Goal: Transaction & Acquisition: Obtain resource

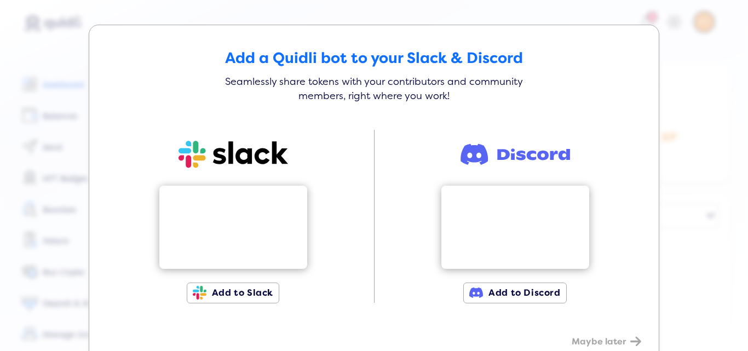
scroll to position [30, 0]
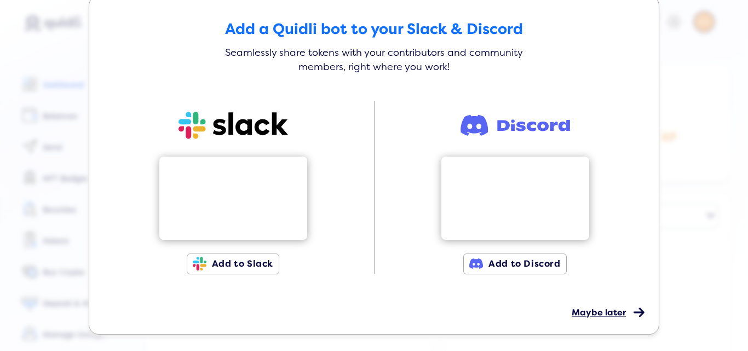
click at [597, 310] on span "Maybe later" at bounding box center [599, 312] width 54 height 11
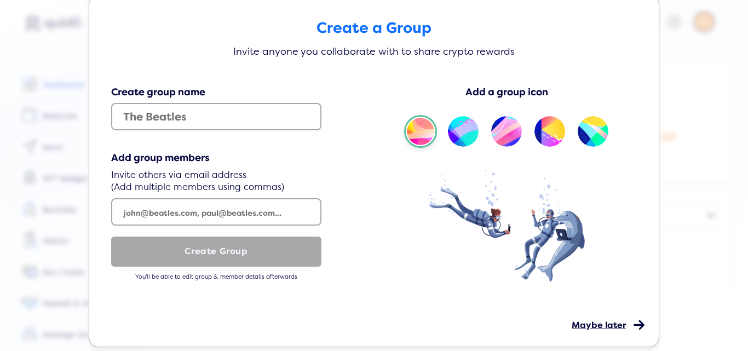
click at [588, 322] on span "Maybe later" at bounding box center [599, 325] width 54 height 11
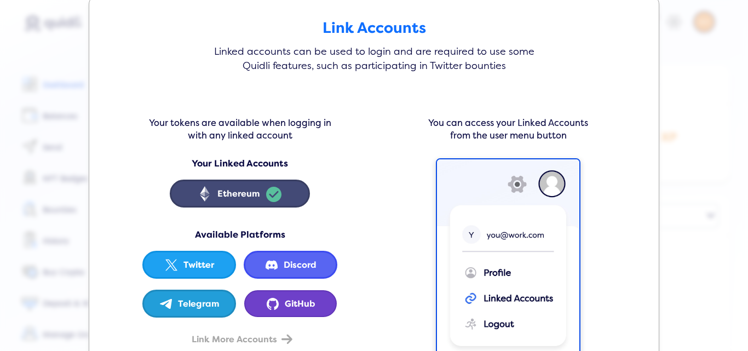
scroll to position [117, 0]
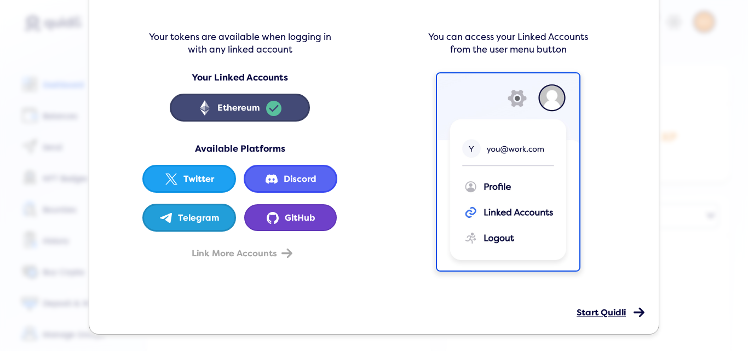
click at [592, 312] on span "Start Quidli" at bounding box center [601, 312] width 49 height 11
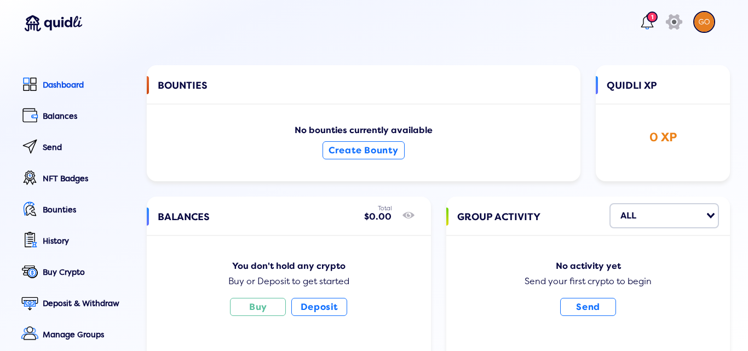
scroll to position [55, 0]
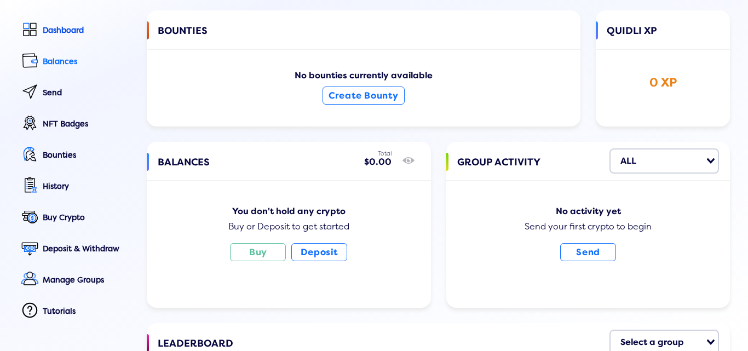
click at [62, 59] on div "Balances" at bounding box center [87, 61] width 89 height 9
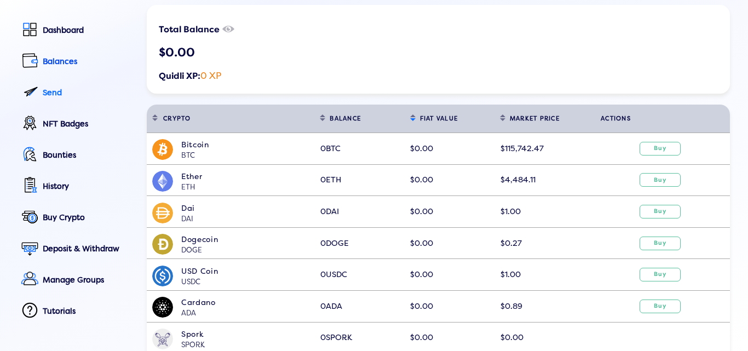
click at [44, 92] on div "Send" at bounding box center [87, 92] width 89 height 9
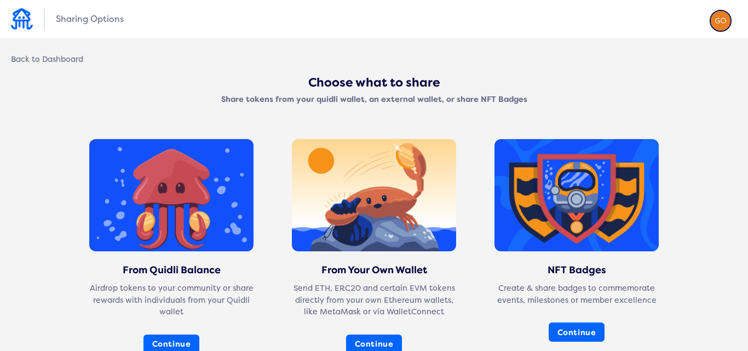
scroll to position [110, 0]
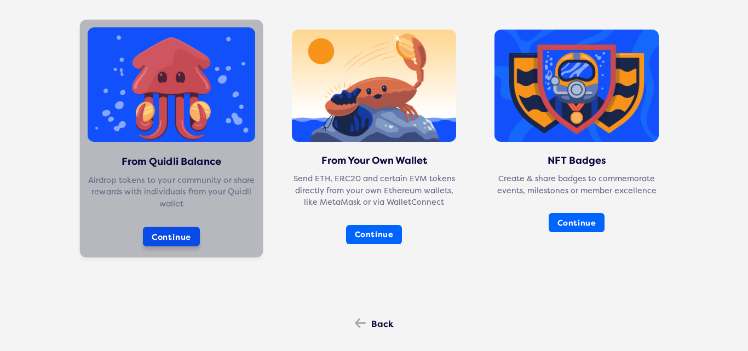
click at [167, 234] on button "Continue" at bounding box center [171, 237] width 57 height 20
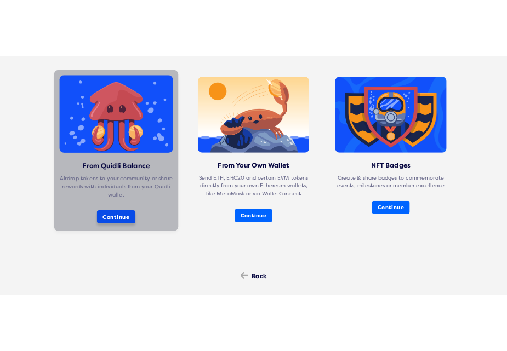
scroll to position [21, 0]
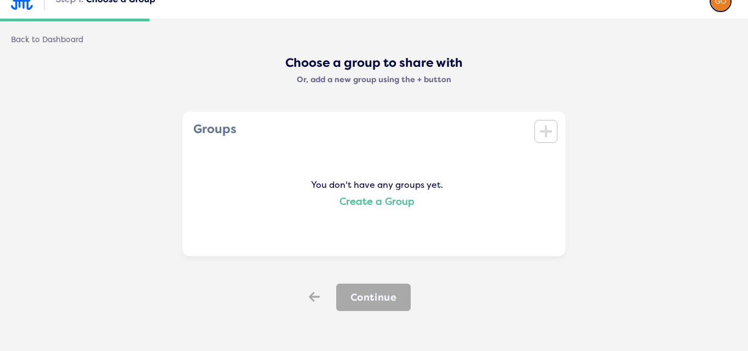
click at [374, 197] on link "Create a Group" at bounding box center [377, 202] width 75 height 12
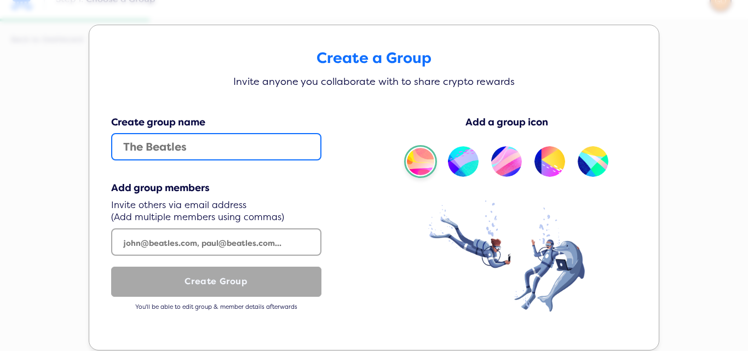
click at [212, 152] on input "text" at bounding box center [216, 146] width 210 height 27
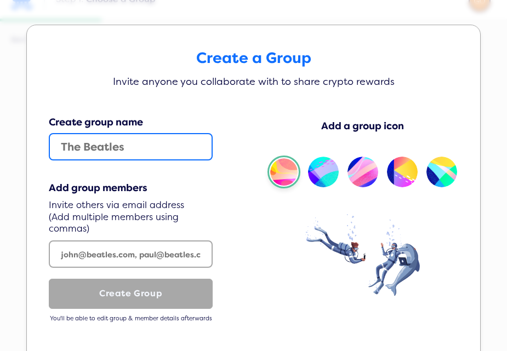
click at [158, 141] on input "text" at bounding box center [131, 146] width 164 height 27
type input "the beatles"
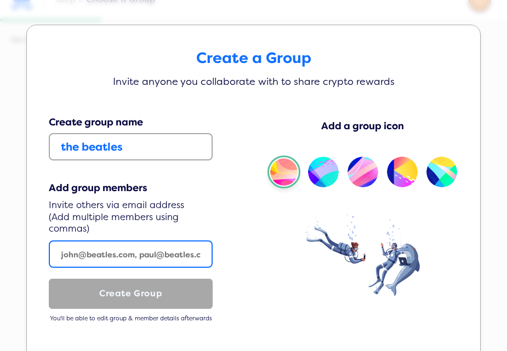
click at [138, 252] on input "text" at bounding box center [131, 254] width 164 height 27
paste input "[EMAIL_ADDRESS][DOMAIN_NAME]"
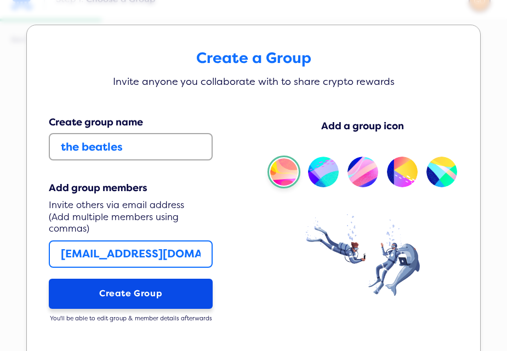
type input "[EMAIL_ADDRESS][DOMAIN_NAME]"
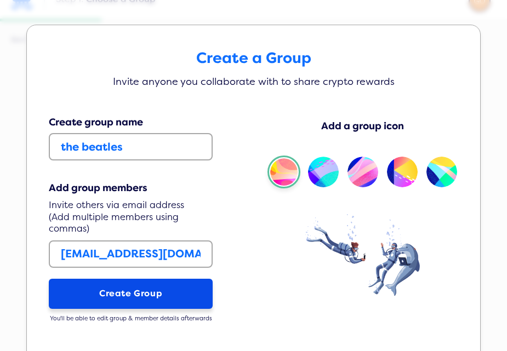
click at [140, 290] on button "Create Group" at bounding box center [131, 294] width 164 height 30
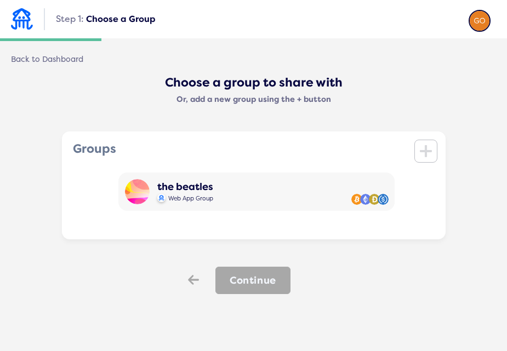
scroll to position [0, 0]
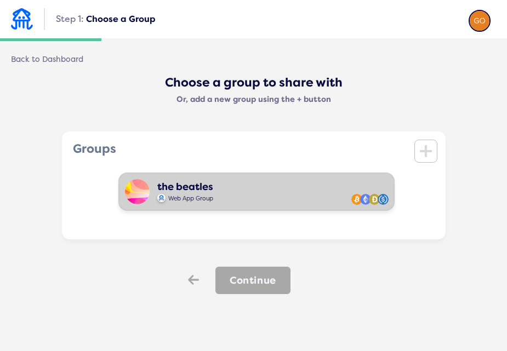
click at [274, 191] on div "the beatles Web App Group" at bounding box center [256, 192] width 276 height 38
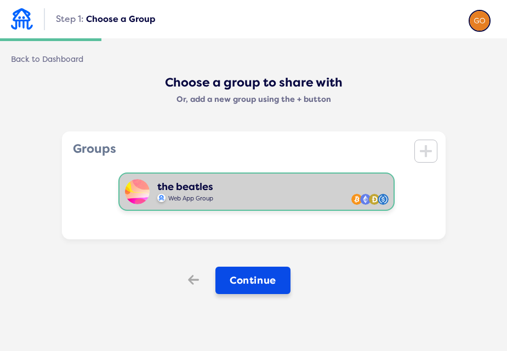
click at [259, 281] on button "Continue" at bounding box center [252, 280] width 75 height 27
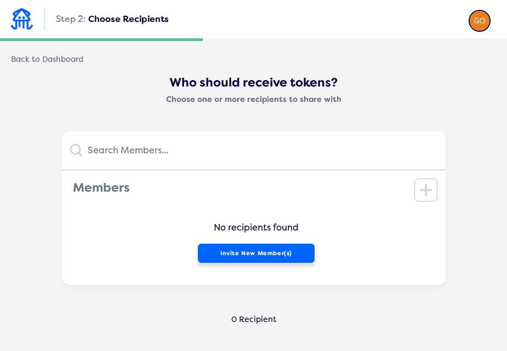
click at [261, 251] on button "Invite New Member(s)" at bounding box center [256, 253] width 117 height 19
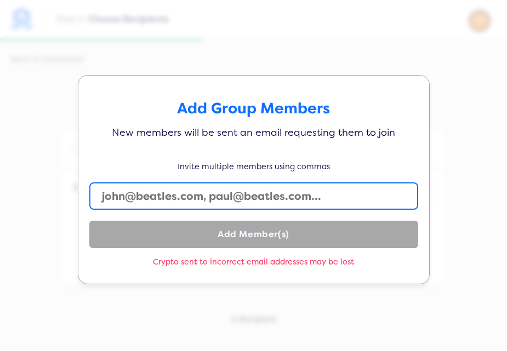
click at [128, 194] on input "text" at bounding box center [253, 195] width 329 height 27
paste input "[EMAIL_ADDRESS][DOMAIN_NAME]"
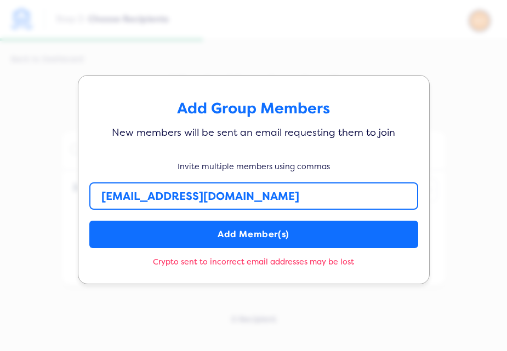
drag, startPoint x: 106, startPoint y: 194, endPoint x: 85, endPoint y: 193, distance: 20.8
click at [89, 193] on input "[EMAIL_ADDRESS][DOMAIN_NAME]" at bounding box center [253, 195] width 329 height 27
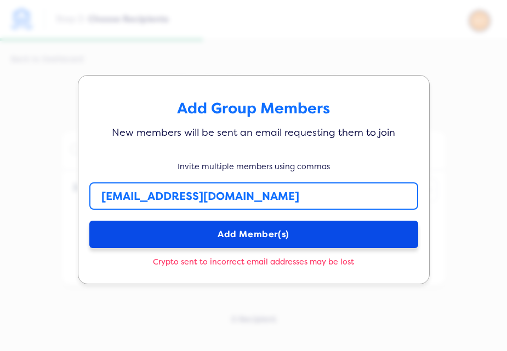
type input "[EMAIL_ADDRESS][DOMAIN_NAME]"
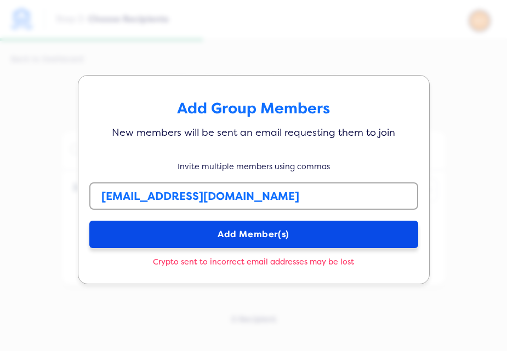
click at [240, 237] on button "Add Member(s)" at bounding box center [253, 234] width 329 height 27
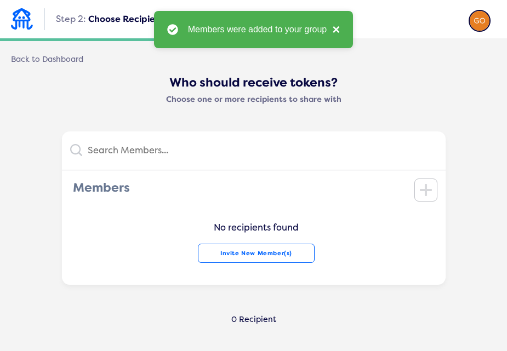
click at [339, 28] on button "×" at bounding box center [333, 29] width 13 height 13
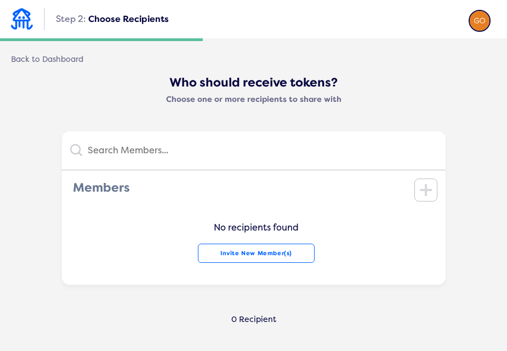
scroll to position [68, 0]
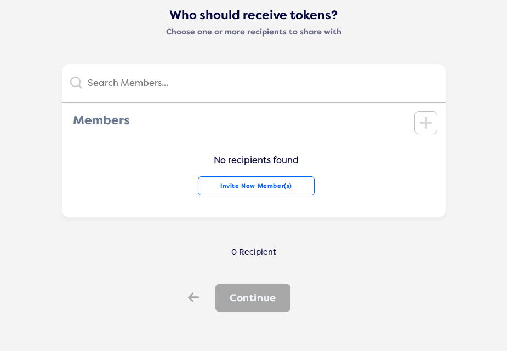
click at [282, 83] on input "text" at bounding box center [259, 83] width 355 height 22
paste input "user' or '1'='1'--"
type input "user' or '1'='1'--"
click at [256, 73] on input "user' or '1'='1'--" at bounding box center [247, 83] width 330 height 22
click at [421, 84] on icon "icon" at bounding box center [425, 83] width 8 height 15
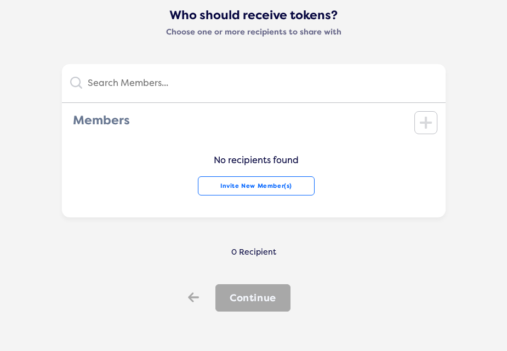
scroll to position [0, 0]
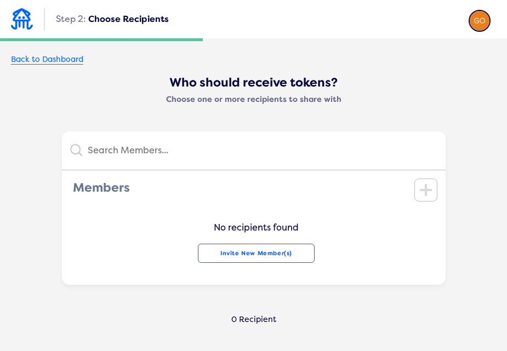
click at [49, 60] on div "Back to Dashboard" at bounding box center [47, 60] width 72 height 10
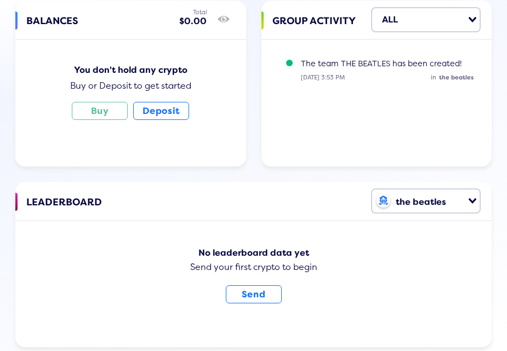
scroll to position [254, 0]
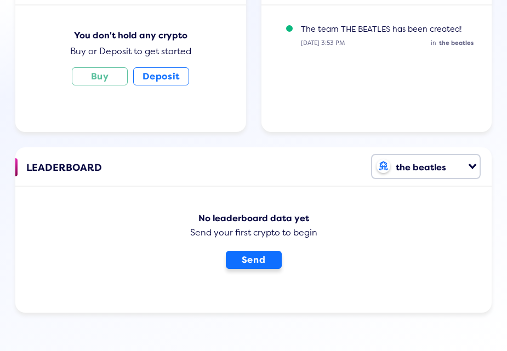
click at [245, 264] on button "Send" at bounding box center [254, 260] width 56 height 18
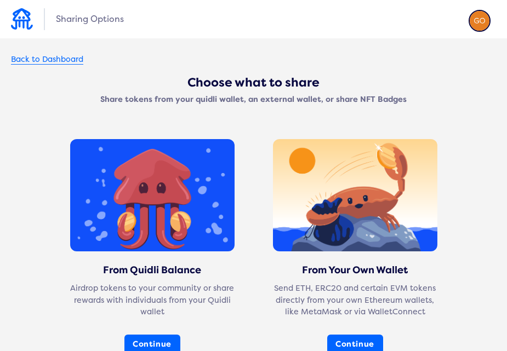
click at [71, 56] on div "Back to Dashboard" at bounding box center [47, 60] width 72 height 10
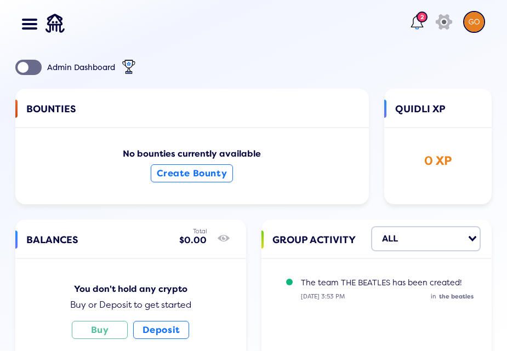
click at [416, 22] on div "2" at bounding box center [421, 17] width 11 height 11
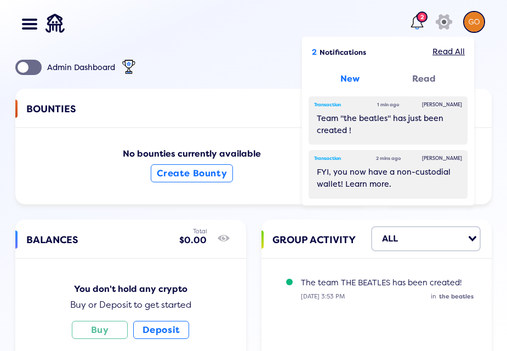
click at [468, 19] on img at bounding box center [474, 22] width 22 height 22
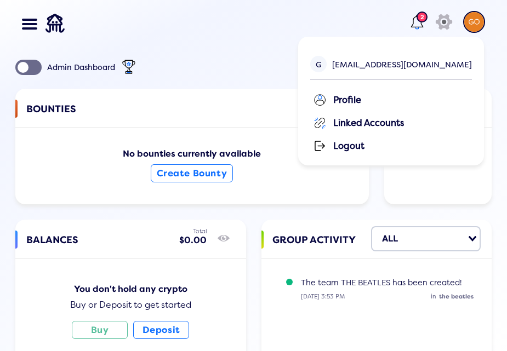
click at [385, 99] on div "Profile" at bounding box center [392, 99] width 159 height 16
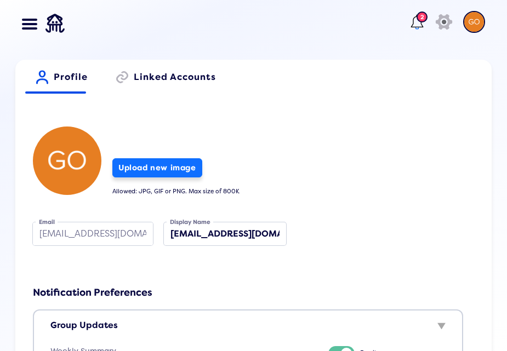
click at [149, 171] on button "Upload new image" at bounding box center [157, 167] width 90 height 19
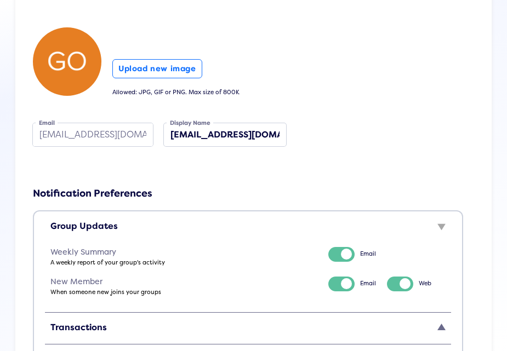
scroll to position [44, 0]
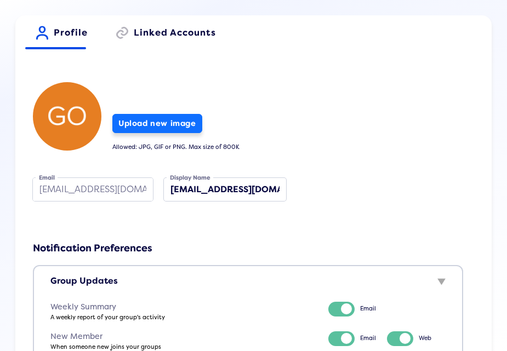
click at [119, 125] on button "Upload new image" at bounding box center [157, 123] width 90 height 19
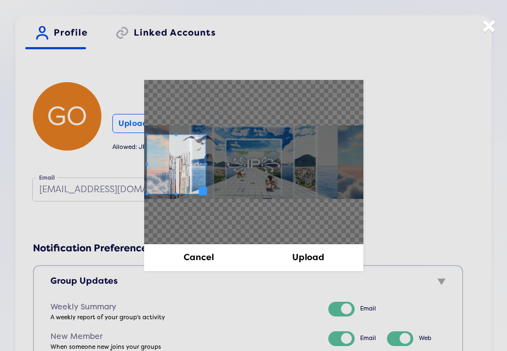
click at [175, 163] on span at bounding box center [176, 164] width 59 height 59
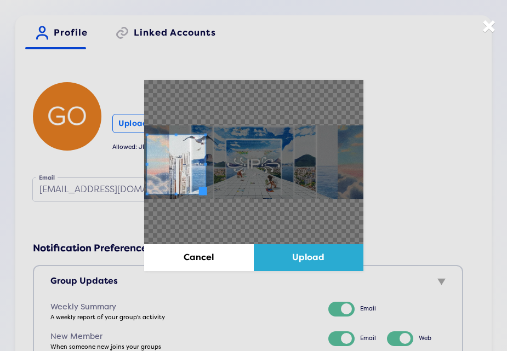
click at [317, 260] on button "Upload" at bounding box center [309, 257] width 110 height 26
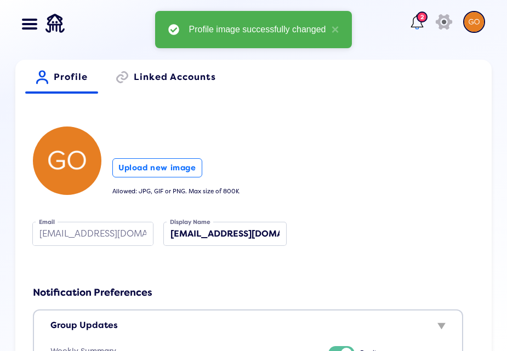
type input "[EMAIL_ADDRESS][DOMAIN_NAME]"
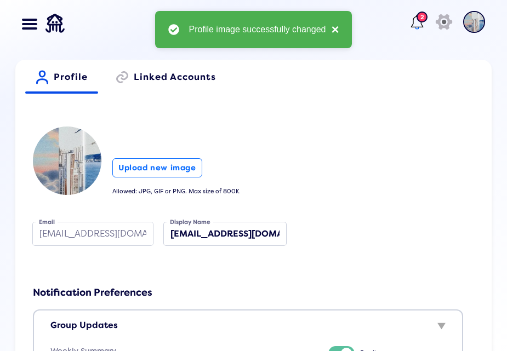
click at [331, 29] on button "×" at bounding box center [331, 29] width 13 height 13
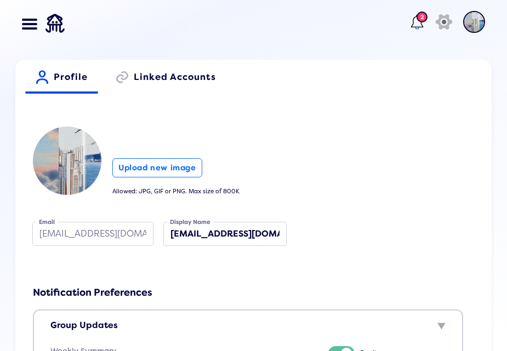
click at [463, 22] on img at bounding box center [474, 22] width 22 height 22
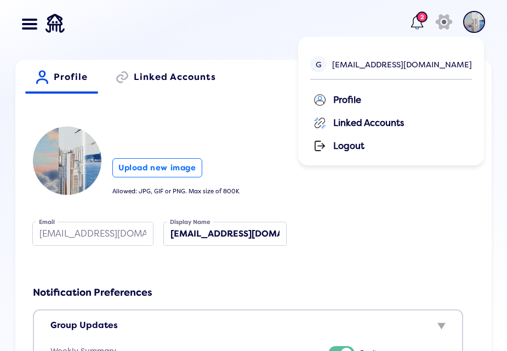
click at [65, 23] on header "Dashboard Balances Send NFT Badges Bounties History Buy Crypto Deposit & Withdr…" at bounding box center [253, 24] width 485 height 49
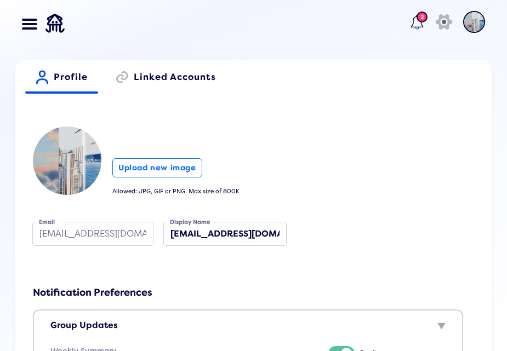
click at [31, 29] on span at bounding box center [34, 28] width 8 height 2
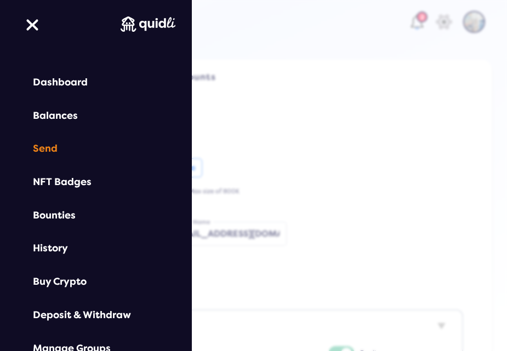
click at [49, 148] on div "Send" at bounding box center [96, 149] width 126 height 12
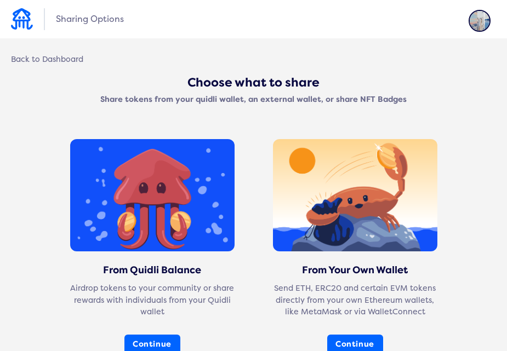
scroll to position [110, 0]
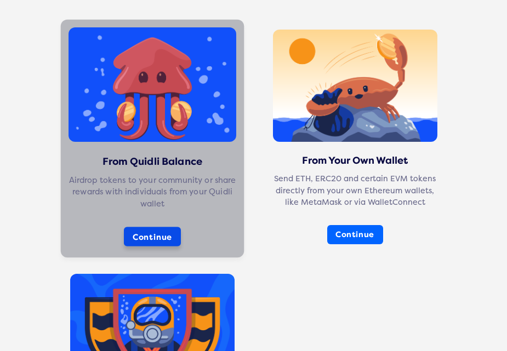
click at [158, 241] on button "Continue" at bounding box center [151, 237] width 57 height 20
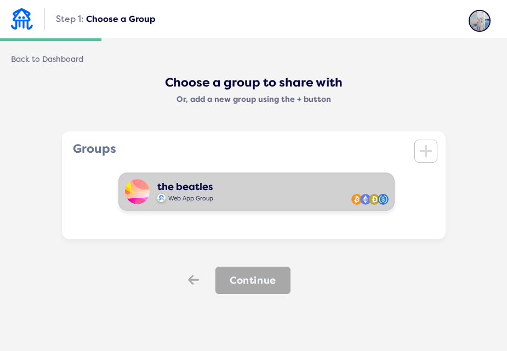
click at [194, 191] on div "the beatles" at bounding box center [185, 187] width 56 height 12
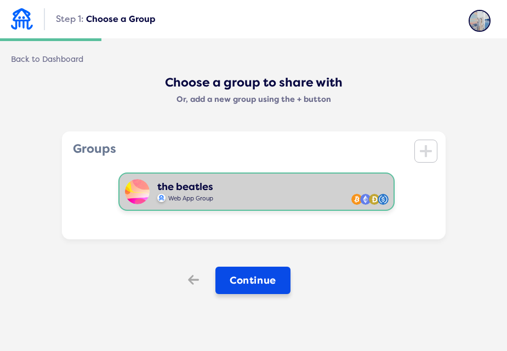
click at [254, 289] on button "Continue" at bounding box center [252, 280] width 75 height 27
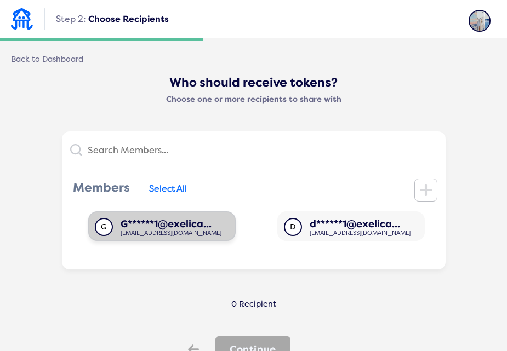
click at [176, 225] on div "G******1@exelica..." at bounding box center [171, 225] width 101 height 12
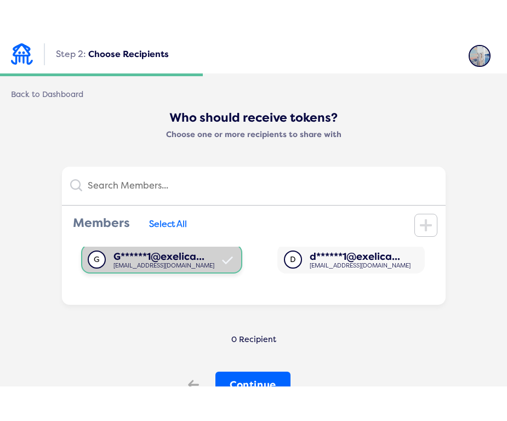
scroll to position [53, 0]
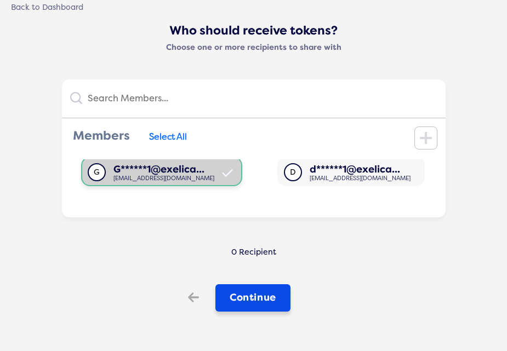
click at [261, 294] on button "Continue" at bounding box center [252, 297] width 75 height 27
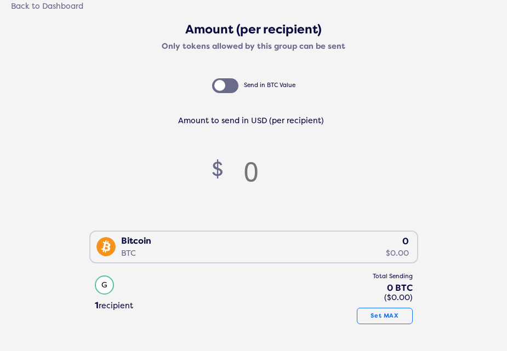
click at [251, 165] on input "number" at bounding box center [251, 171] width 55 height 36
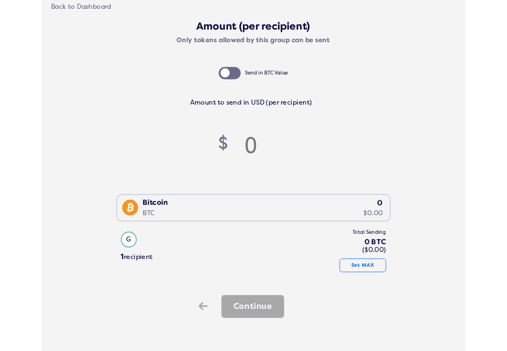
scroll to position [52, 0]
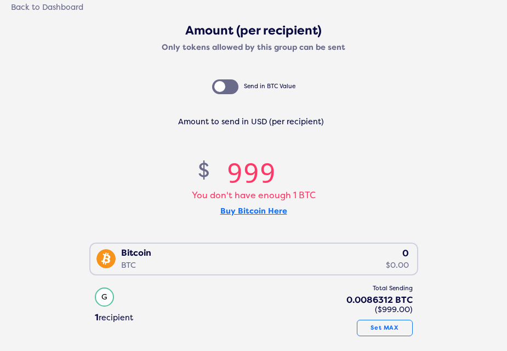
click at [413, 178] on div "Amount (per recipient) Only tokens allowed by this group can be sent Send in BT…" at bounding box center [253, 208] width 485 height 368
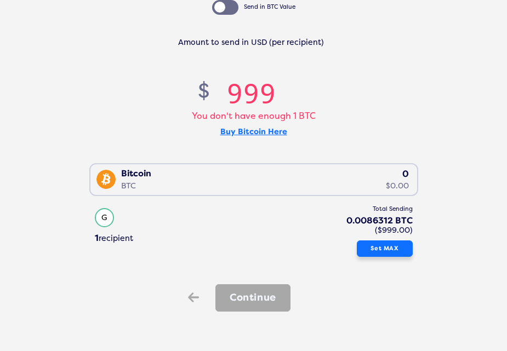
click at [377, 248] on button "Set MAX" at bounding box center [385, 249] width 56 height 16
type input "0"
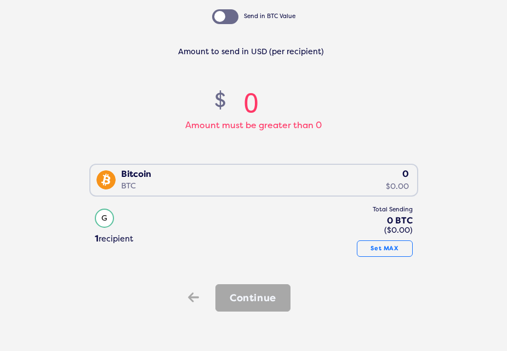
click at [270, 259] on div "Amount (per recipient) Only tokens allowed by this group can be sent Send in BT…" at bounding box center [253, 133] width 485 height 359
click at [292, 186] on div "Bitcoin BTC 0 $0.00" at bounding box center [251, 179] width 322 height 28
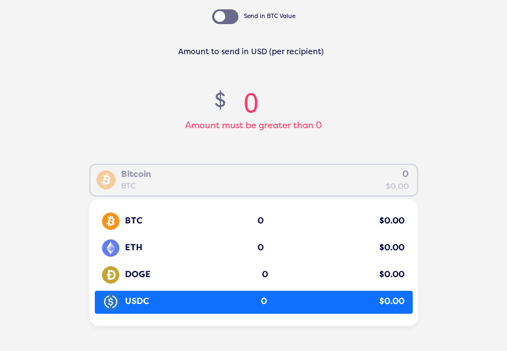
click at [240, 294] on div "USDC 0 $0.00" at bounding box center [256, 301] width 312 height 21
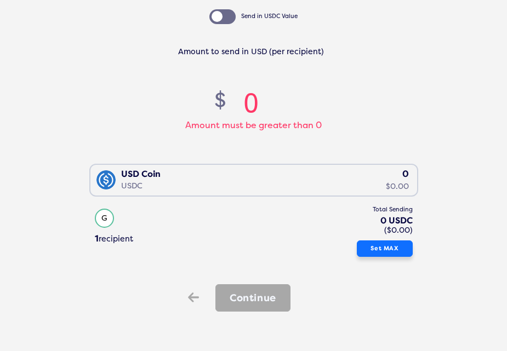
click at [361, 250] on button "Set MAX" at bounding box center [385, 249] width 56 height 16
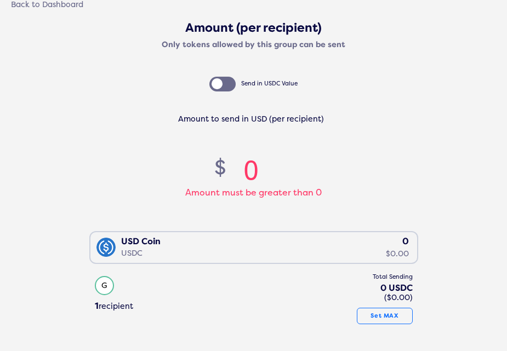
scroll to position [0, 0]
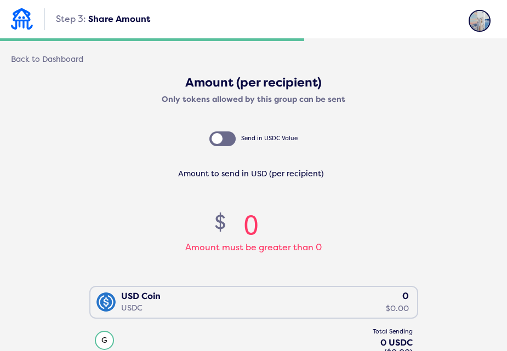
click at [223, 140] on div at bounding box center [222, 138] width 26 height 15
click at [0, 0] on input "checkbox" at bounding box center [0, 0] width 0 height 0
click at [221, 138] on div at bounding box center [222, 138] width 26 height 15
click at [0, 0] on input "checkbox" at bounding box center [0, 0] width 0 height 0
click at [58, 57] on div "Back to Dashboard" at bounding box center [47, 60] width 72 height 10
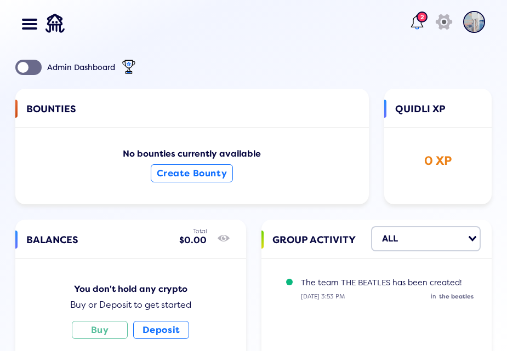
click at [24, 24] on span at bounding box center [26, 24] width 8 height 2
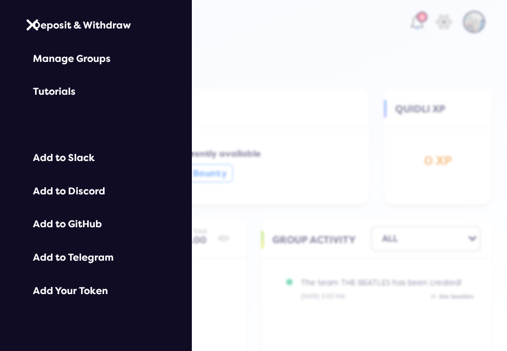
scroll to position [125, 0]
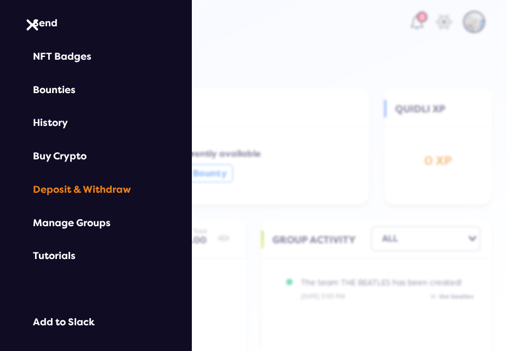
click at [126, 193] on div "Deposit & Withdraw" at bounding box center [96, 190] width 126 height 12
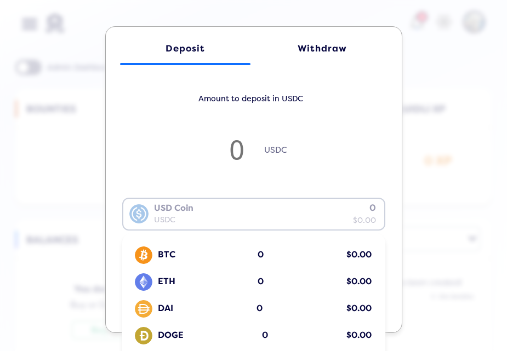
click at [319, 208] on div "USD Coin USDC 0 $0.00" at bounding box center [251, 213] width 256 height 28
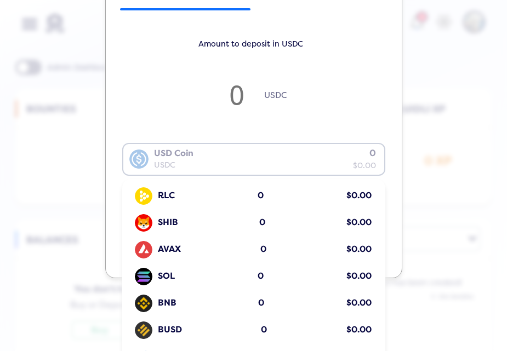
scroll to position [274, 0]
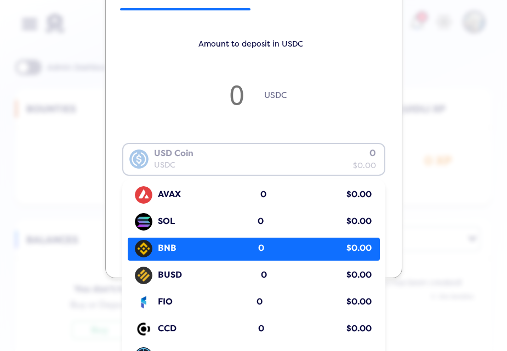
click at [244, 241] on div "BNB 0 $0.00" at bounding box center [256, 248] width 247 height 21
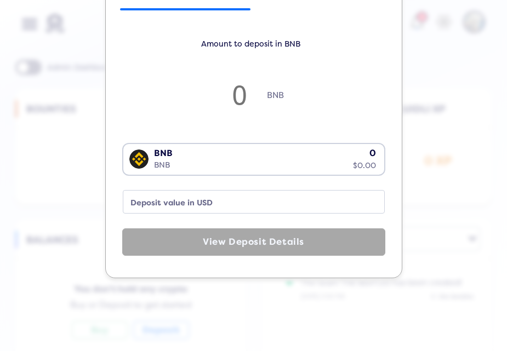
scroll to position [0, 0]
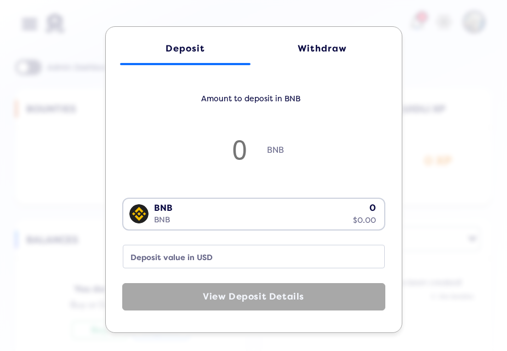
click at [236, 155] on input "number" at bounding box center [239, 149] width 55 height 36
type input "9"
type input "9492.82"
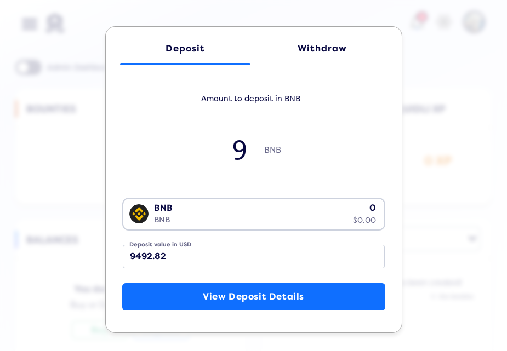
type input "9"
click at [336, 176] on div "9 BNB" at bounding box center [253, 156] width 263 height 50
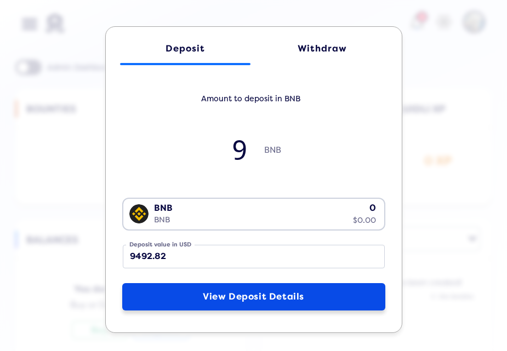
click at [251, 303] on button "View Deposit Details" at bounding box center [253, 296] width 263 height 27
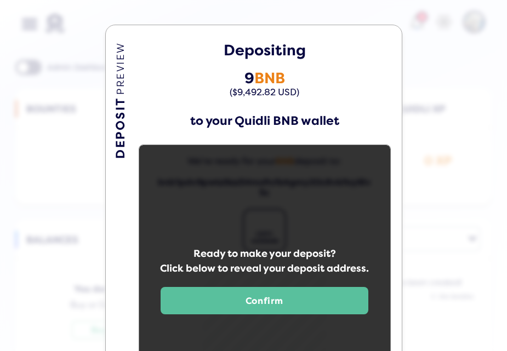
scroll to position [55, 0]
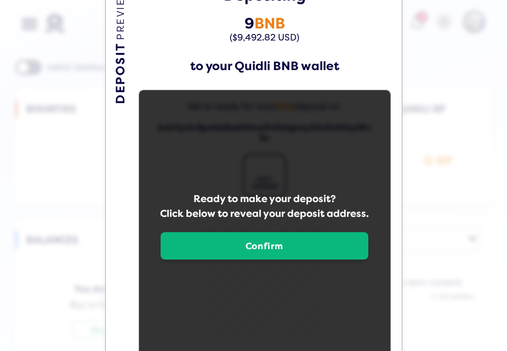
click at [258, 244] on button "Confirm" at bounding box center [265, 245] width 208 height 27
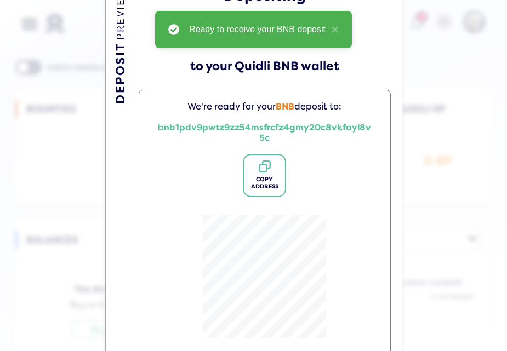
scroll to position [0, 0]
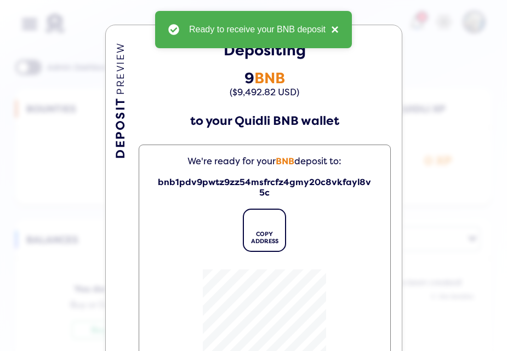
click at [332, 29] on button "×" at bounding box center [331, 29] width 13 height 13
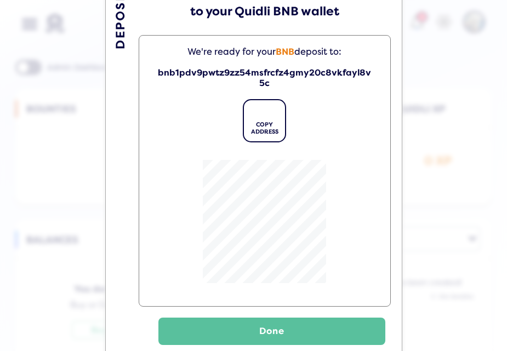
scroll to position [137, 0]
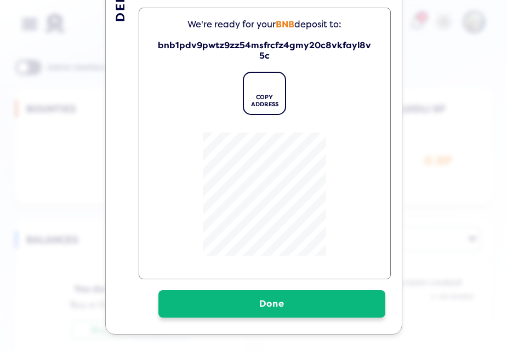
click at [288, 314] on button "Done" at bounding box center [271, 303] width 227 height 27
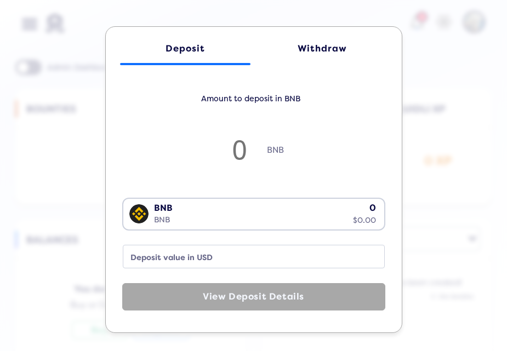
click at [314, 47] on div "Withdraw" at bounding box center [322, 48] width 108 height 10
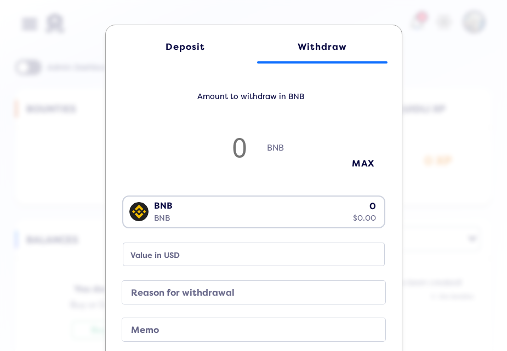
scroll to position [108, 0]
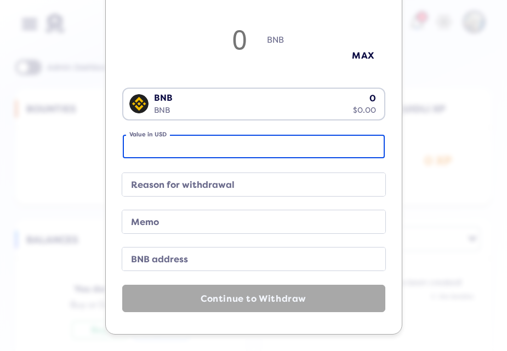
click at [220, 150] on input "Value in USD" at bounding box center [254, 147] width 262 height 24
type input "9"
type input "0.00853275860975712"
type input "99"
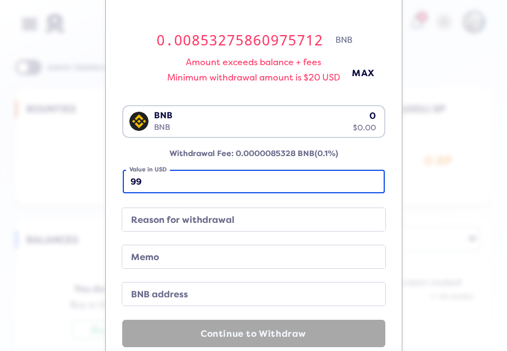
type input "0.09386034470732832"
type input "999"
type input "0.9471362056830402"
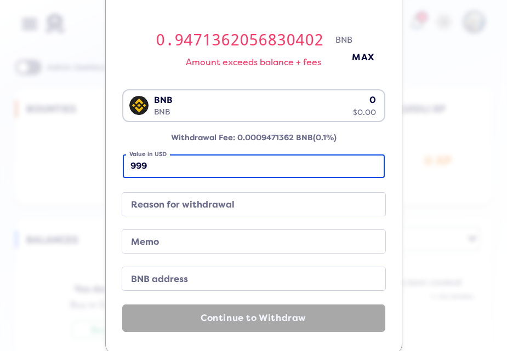
type input "999"
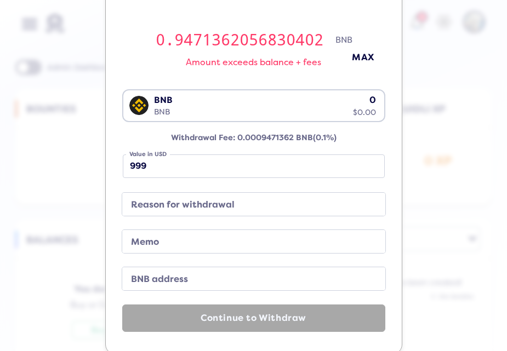
click at [201, 210] on label "Reason for withdrawal" at bounding box center [245, 204] width 237 height 15
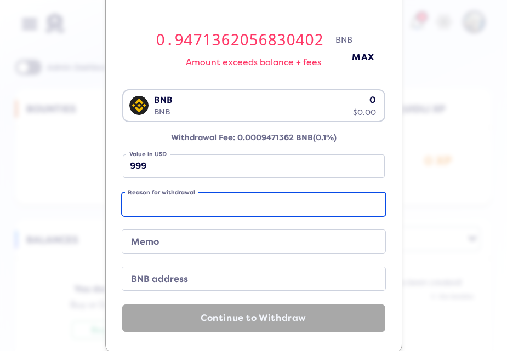
click at [201, 210] on input "Reason for withdrawal" at bounding box center [253, 204] width 263 height 23
click at [200, 204] on input "Reason for withdrawal" at bounding box center [253, 204] width 263 height 23
drag, startPoint x: 151, startPoint y: 205, endPoint x: 173, endPoint y: 204, distance: 21.9
click at [173, 204] on input "a reasan" at bounding box center [253, 204] width 263 height 23
type input "a reason"
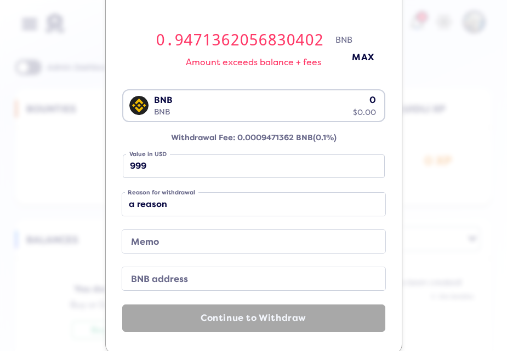
click at [207, 180] on div "Amount to withdraw in BNB 0.9471362056830402 BNB Amount exceeds balance + fees …" at bounding box center [254, 156] width 274 height 352
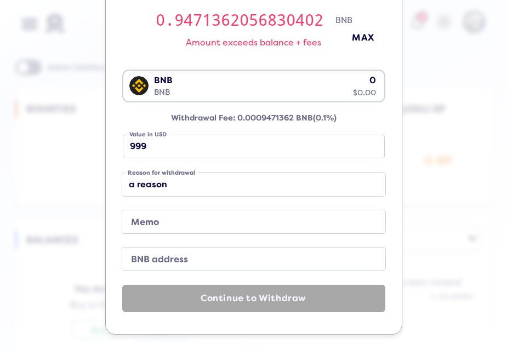
click at [179, 264] on label "BNB address" at bounding box center [245, 259] width 237 height 15
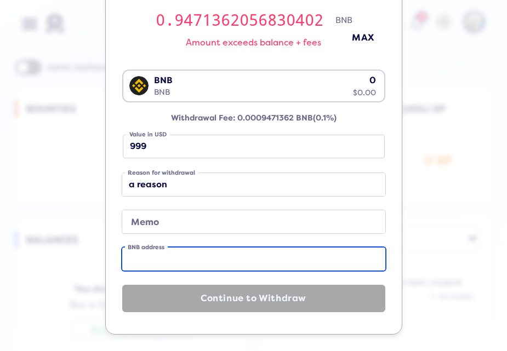
click at [179, 264] on input "BNB address" at bounding box center [253, 259] width 263 height 23
click at [249, 251] on input "BNB address" at bounding box center [253, 259] width 263 height 23
paste input "0x1d0Fa669131454377ee0C54B38c203c1DFDD48c1"
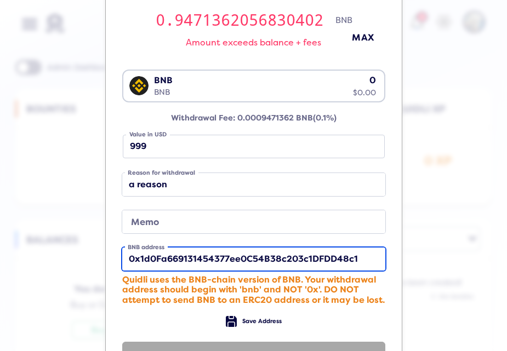
scroll to position [186, 0]
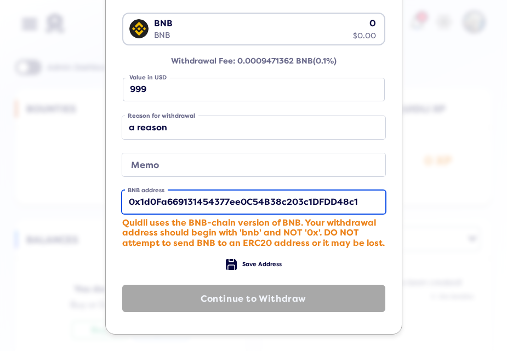
type input "0x1d0Fa669131454377ee0C54B38c203c1DFDD48c1"
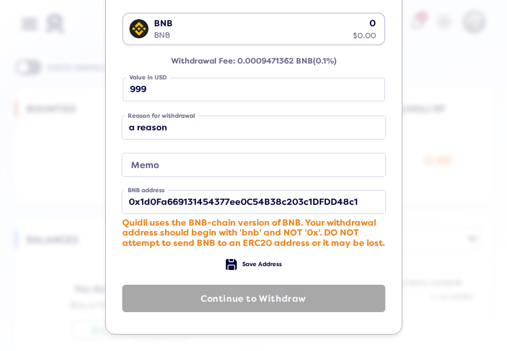
click at [314, 247] on div "Quidli uses the BNB-chain version of BNB. Your withdrawal address should begin …" at bounding box center [253, 233] width 263 height 30
click at [242, 262] on span "Save Address" at bounding box center [261, 264] width 39 height 7
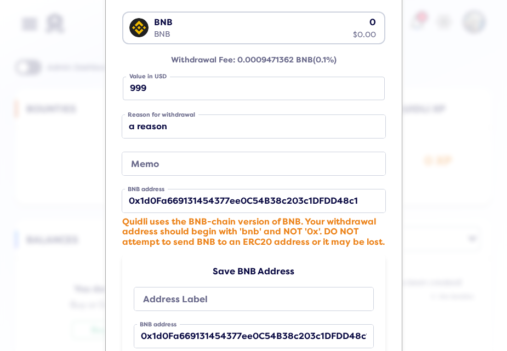
scroll to position [295, 0]
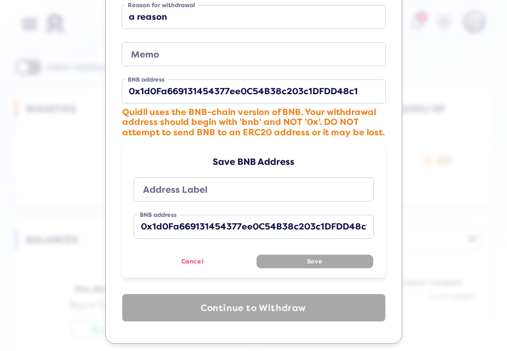
click at [218, 190] on label "Address Label" at bounding box center [246, 189] width 215 height 15
click at [218, 190] on input "Address Label" at bounding box center [253, 189] width 239 height 23
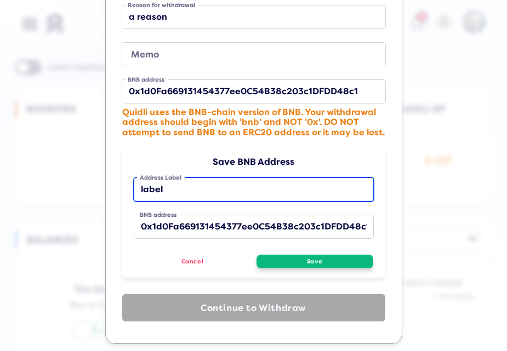
type input "label"
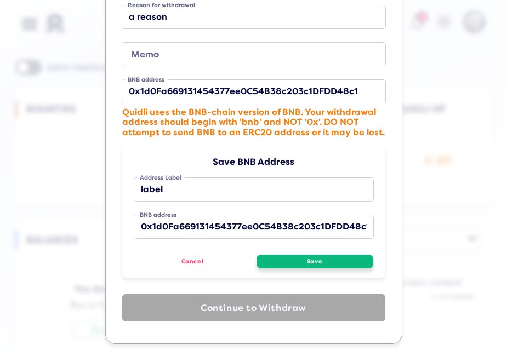
click at [300, 262] on button "Save" at bounding box center [314, 262] width 117 height 14
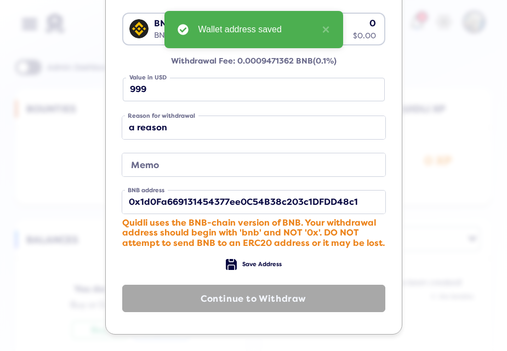
scroll to position [158, 0]
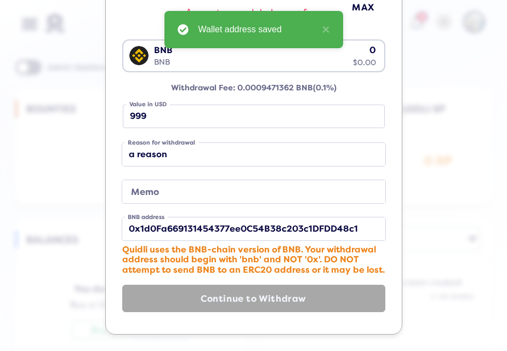
click at [21, 142] on div "Deposit Withdraw Amount to withdraw in BNB 0.9471362056830402 BNB Amount exceed…" at bounding box center [253, 175] width 507 height 351
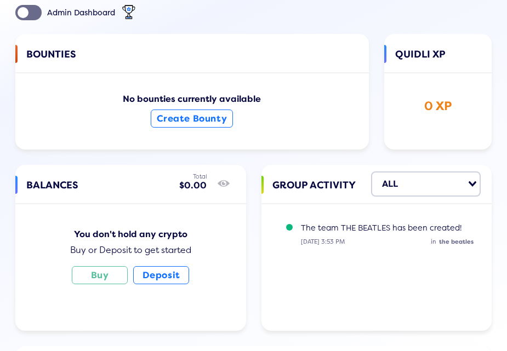
scroll to position [0, 0]
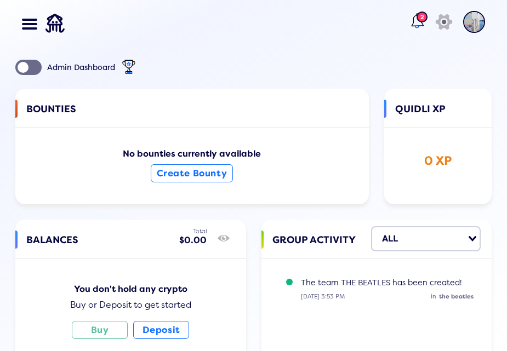
click at [408, 22] on lord-icon at bounding box center [417, 22] width 18 height 18
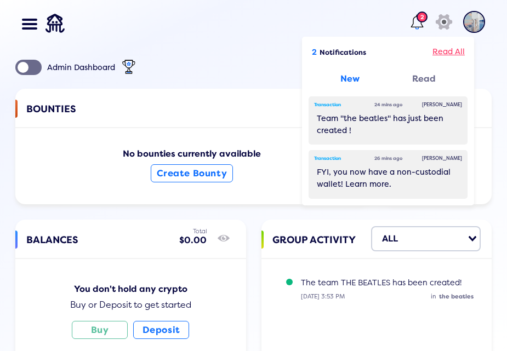
click at [445, 50] on div "Read All" at bounding box center [448, 52] width 32 height 13
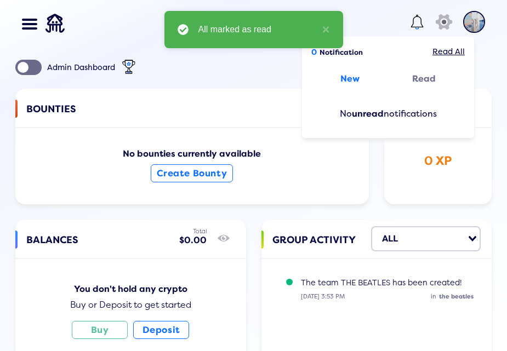
click at [240, 74] on div "Admin Dashboard BOUNTIES No bounties currently available Create Bounty QUIDLI X…" at bounding box center [253, 313] width 476 height 507
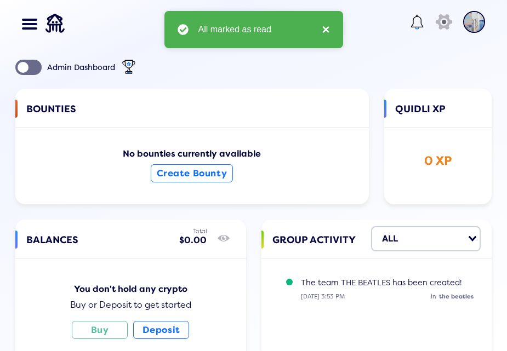
click at [322, 31] on button "×" at bounding box center [322, 29] width 13 height 13
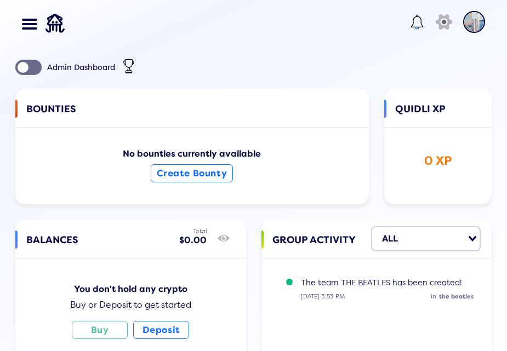
click at [41, 66] on div at bounding box center [28, 67] width 26 height 15
click at [0, 0] on input "checkbox" at bounding box center [0, 0] width 0 height 0
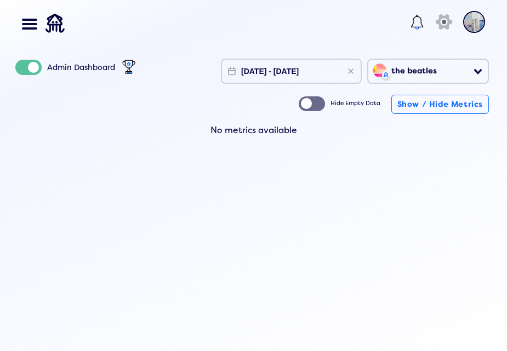
click at [356, 193] on div "Dashboard Balances Send NFT Badges Bounties History Buy Crypto Deposit & Withdr…" at bounding box center [253, 175] width 507 height 351
click at [476, 27] on img at bounding box center [474, 22] width 22 height 22
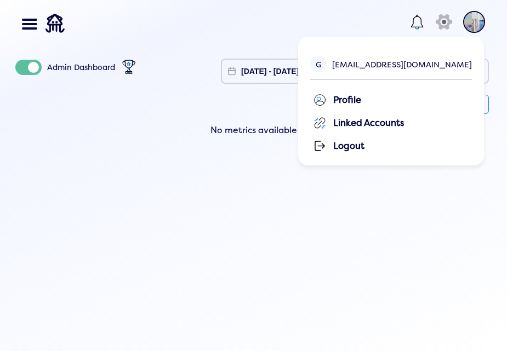
click at [426, 124] on div "Linked Accounts" at bounding box center [392, 122] width 159 height 16
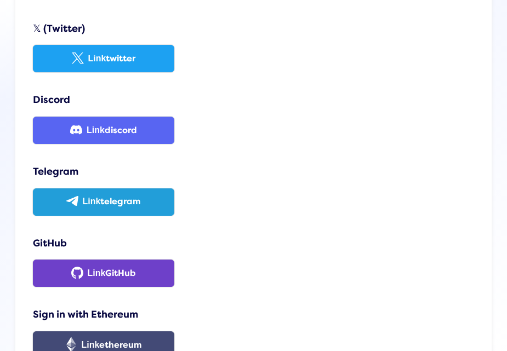
scroll to position [219, 0]
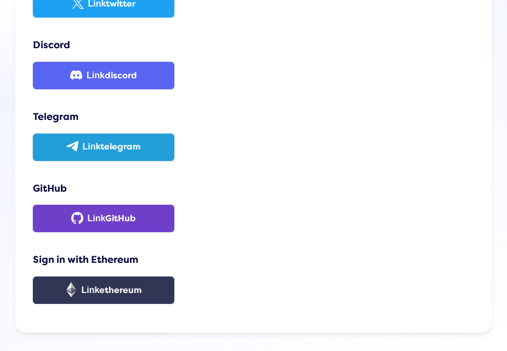
click at [130, 288] on b "ethereum" at bounding box center [120, 290] width 43 height 11
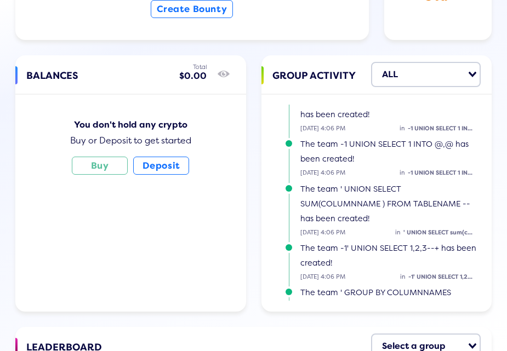
scroll to position [188, 0]
